Goal: Navigation & Orientation: Find specific page/section

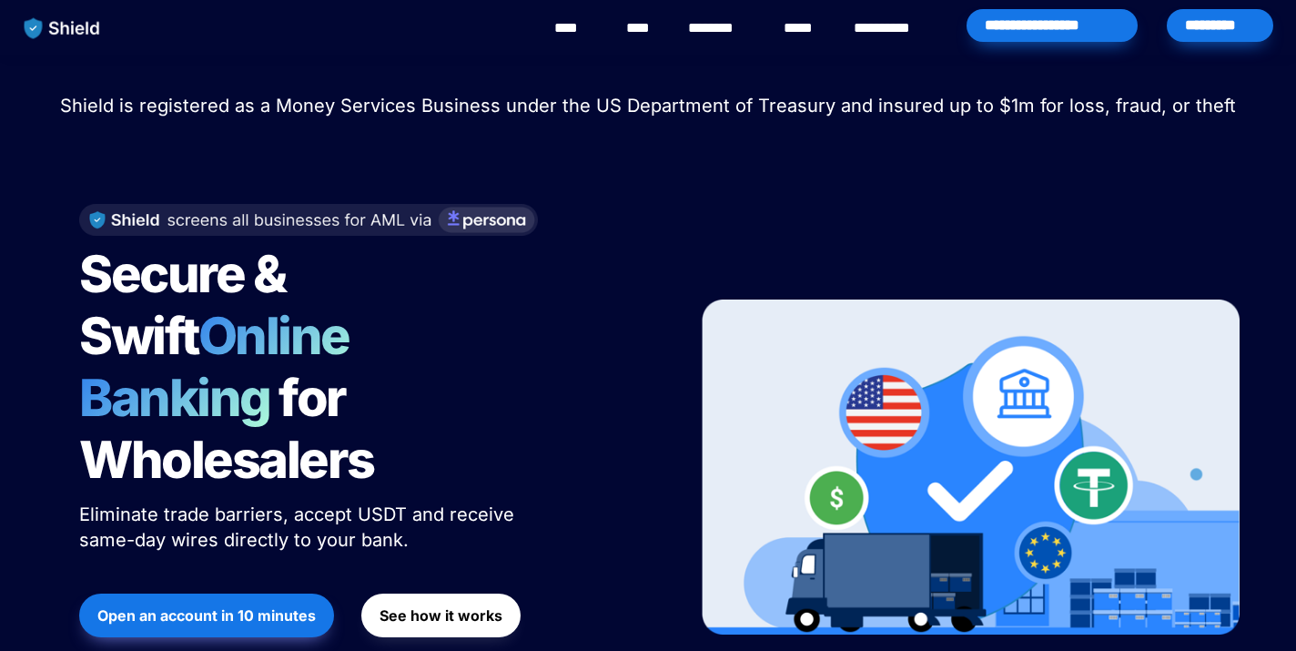
click at [701, 23] on link "********" at bounding box center [720, 28] width 65 height 22
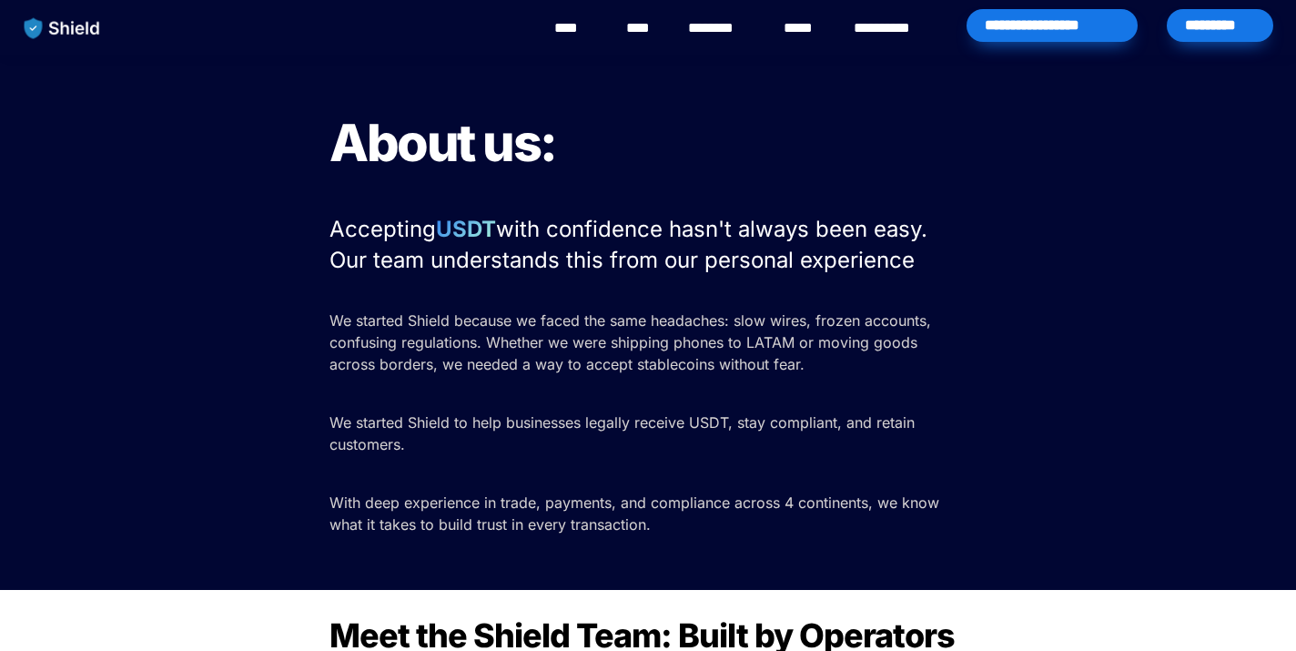
click at [1234, 15] on div "*********" at bounding box center [1219, 25] width 106 height 33
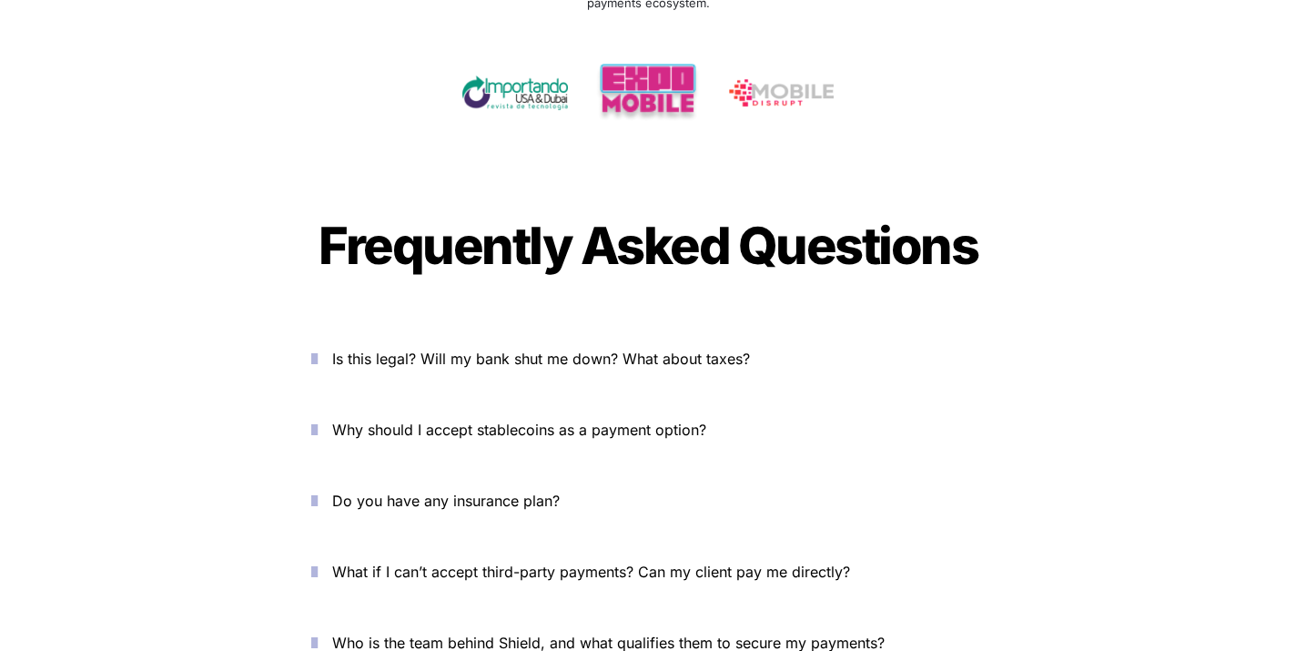
scroll to position [6521, 0]
